Goal: Download file/media

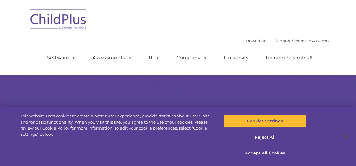
type input ""
select select "MEDIUM"
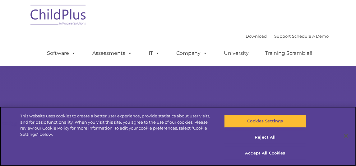
scroll to position [43, 0]
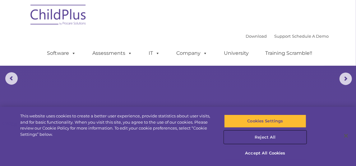
click at [259, 137] on button "Reject All" at bounding box center [265, 137] width 82 height 13
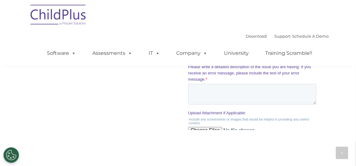
scroll to position [647, 0]
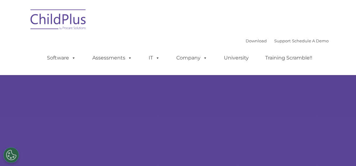
type input ""
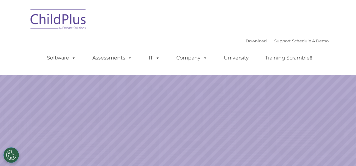
select select "MEDIUM"
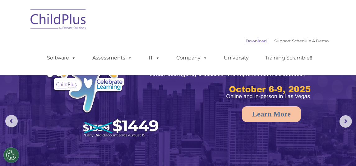
click at [255, 42] on link "Download" at bounding box center [256, 40] width 21 height 5
